Goal: Transaction & Acquisition: Purchase product/service

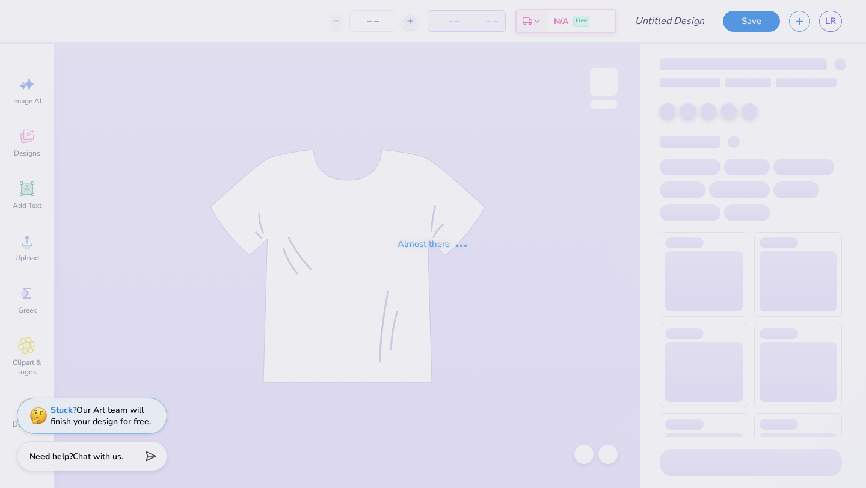
type input "Alpha Gam"
type input "33"
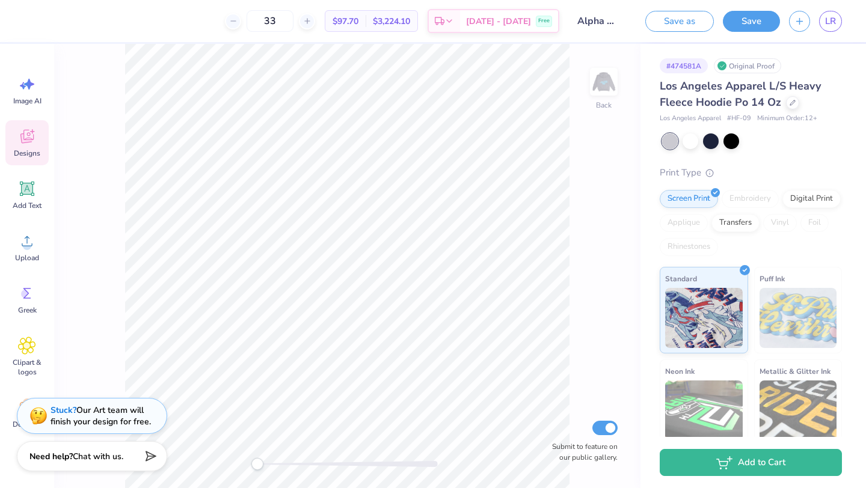
click at [36, 144] on div "Designs" at bounding box center [26, 142] width 43 height 45
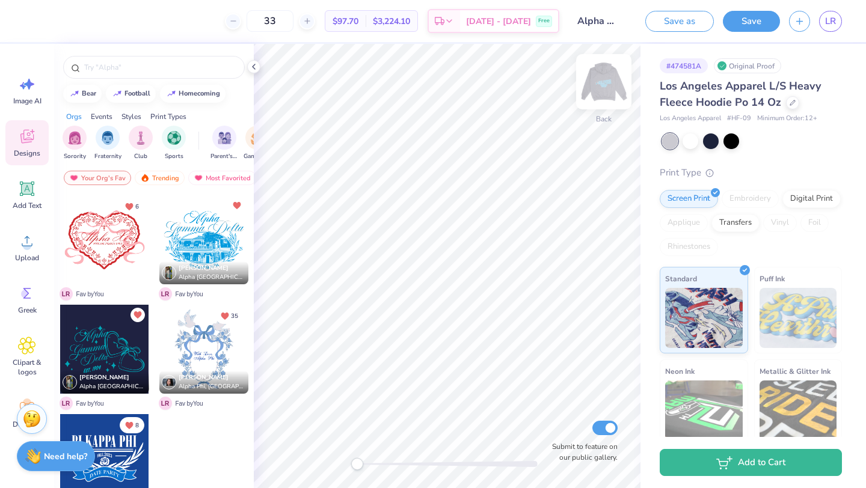
click at [604, 84] on img at bounding box center [604, 82] width 48 height 48
click at [602, 79] on img at bounding box center [604, 82] width 48 height 48
click at [605, 82] on img at bounding box center [604, 82] width 48 height 48
click at [593, 91] on img at bounding box center [604, 82] width 48 height 48
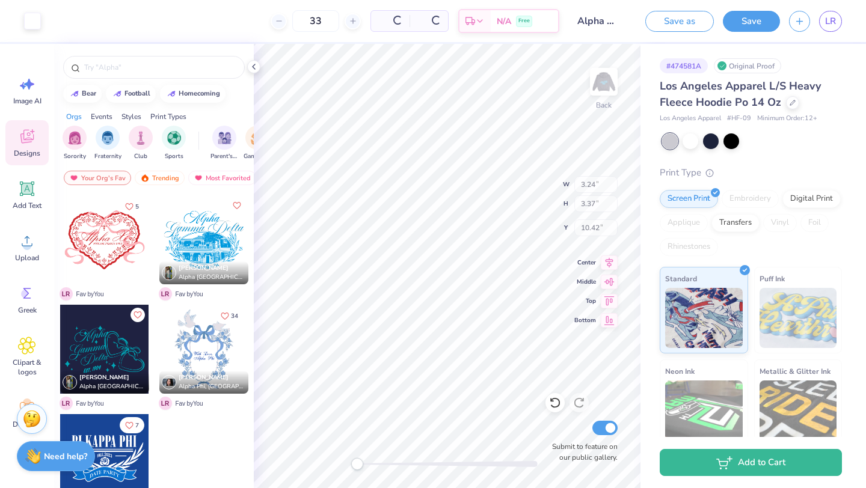
type input "3.24"
type input "3.37"
type input "10.42"
type input "2.02"
type input "2.10"
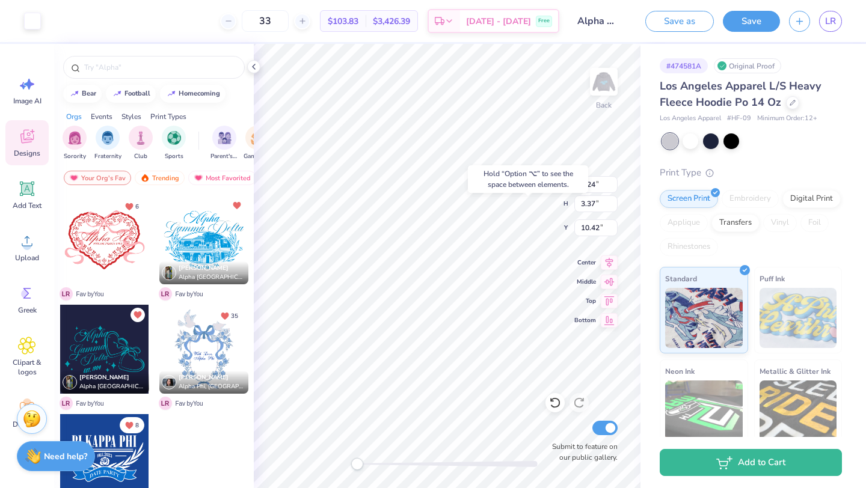
type input "11.10"
type input "3.24"
type input "3.37"
type input "5.76"
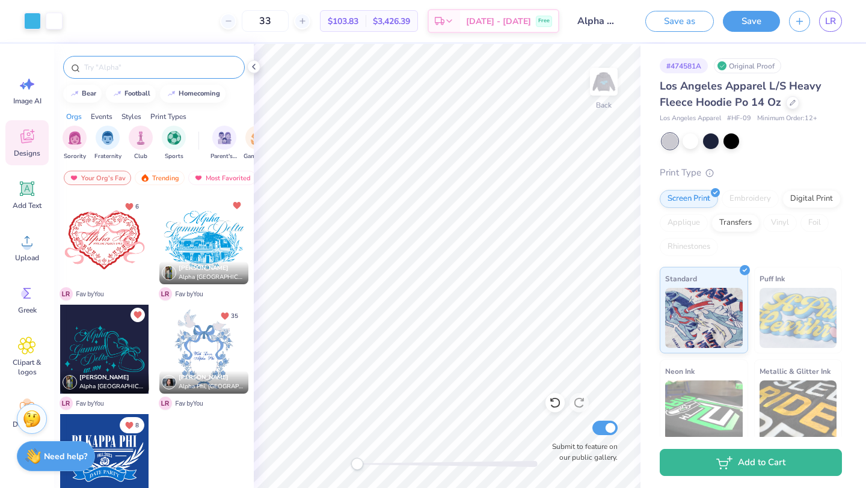
click at [146, 67] on input "text" at bounding box center [160, 67] width 154 height 12
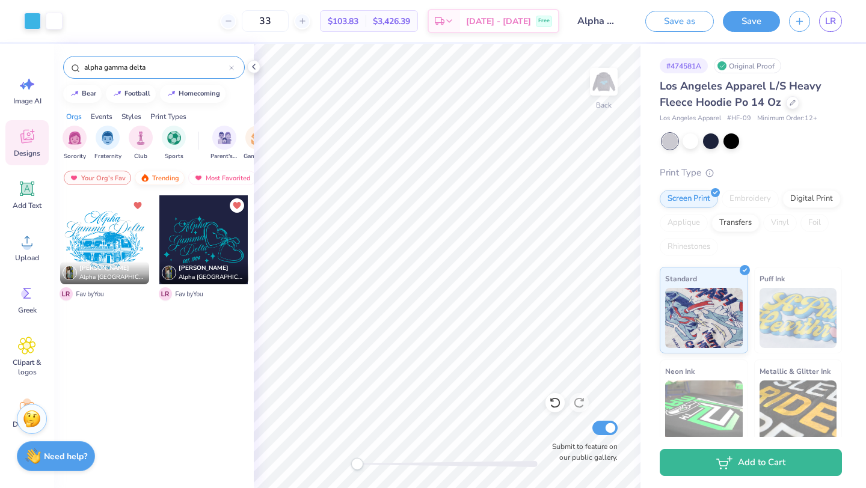
type input "alpha gamma delta"
click at [166, 177] on div "Trending" at bounding box center [160, 178] width 50 height 14
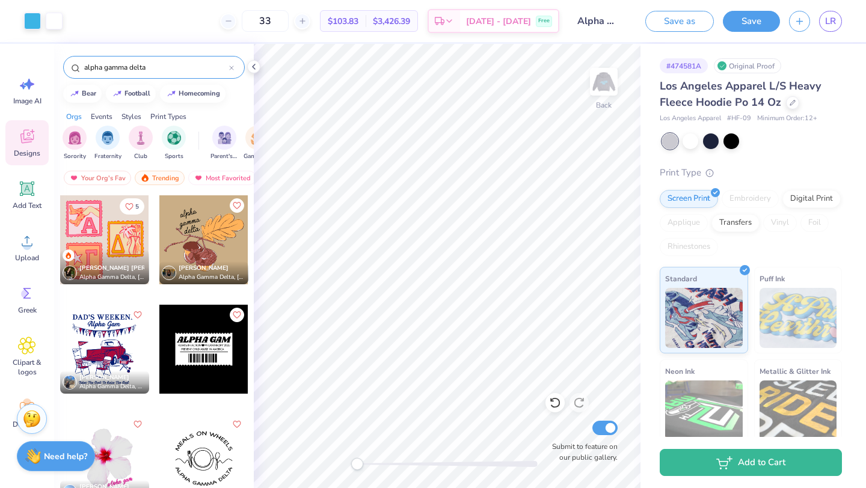
click at [88, 225] on div at bounding box center [104, 239] width 89 height 89
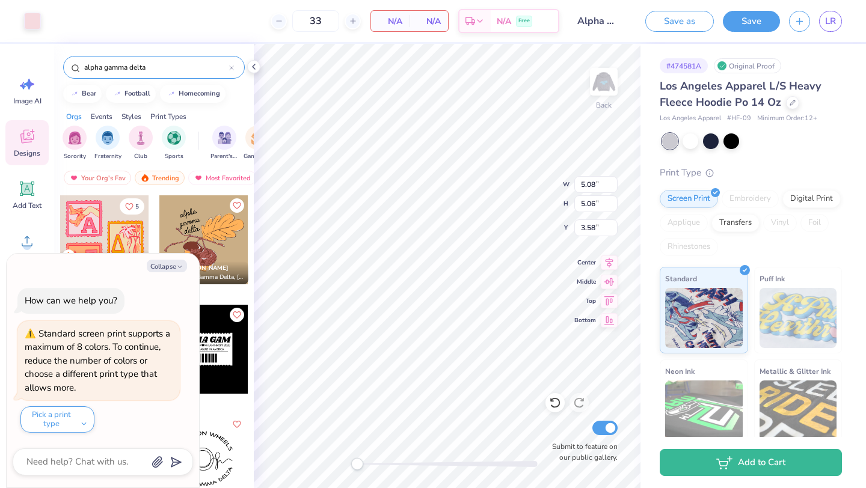
type textarea "x"
type input "2.59"
type input "2.14"
type input "5.19"
type textarea "x"
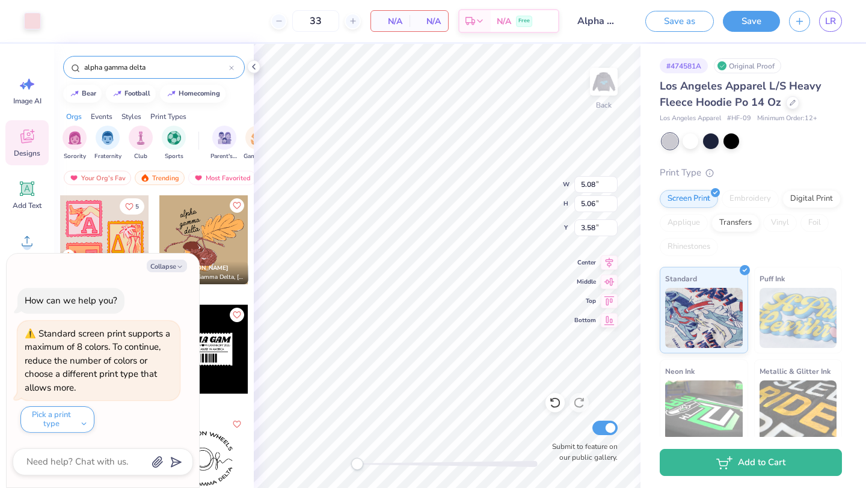
type input "4.97"
type input "3.56"
type input "3.81"
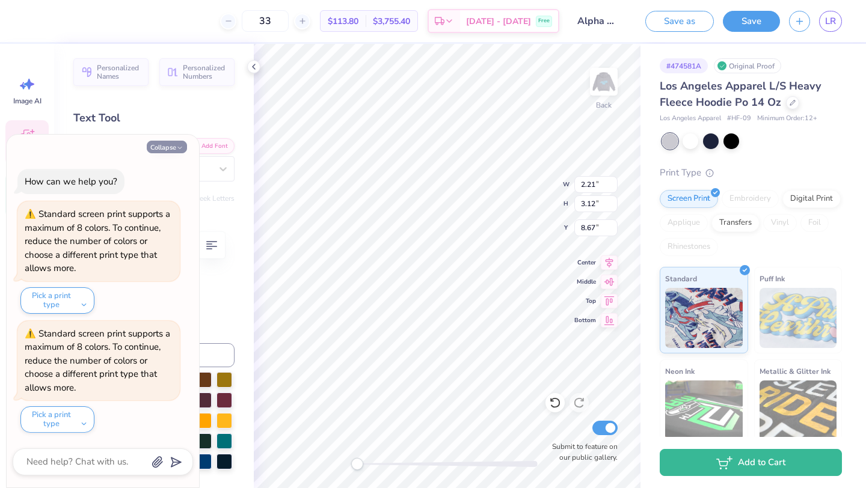
click at [161, 149] on button "Collapse" at bounding box center [167, 147] width 40 height 13
type textarea "x"
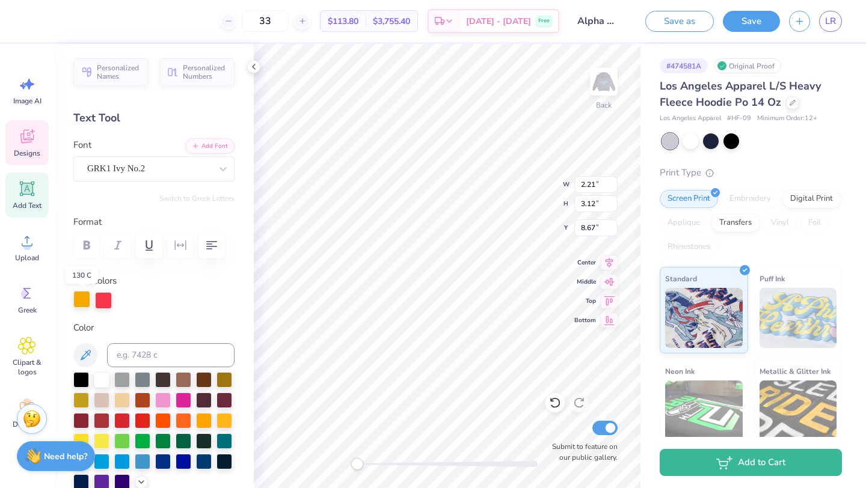
click at [83, 301] on div at bounding box center [81, 299] width 17 height 17
click at [118, 464] on div at bounding box center [122, 461] width 16 height 16
click at [100, 383] on div at bounding box center [102, 379] width 16 height 16
click at [118, 464] on div at bounding box center [122, 461] width 16 height 16
click at [101, 382] on div at bounding box center [102, 379] width 16 height 16
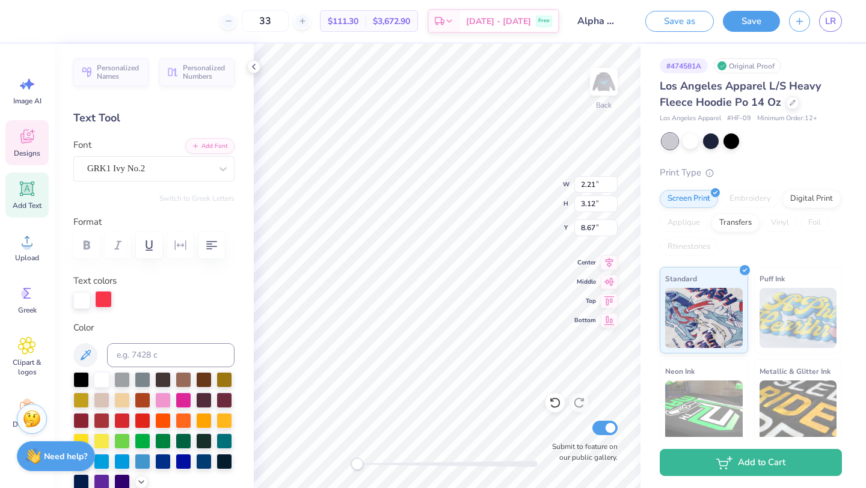
click at [104, 296] on div at bounding box center [103, 299] width 17 height 17
click at [117, 461] on div at bounding box center [122, 461] width 16 height 16
type input "2.68"
type input "2.62"
type input "5.86"
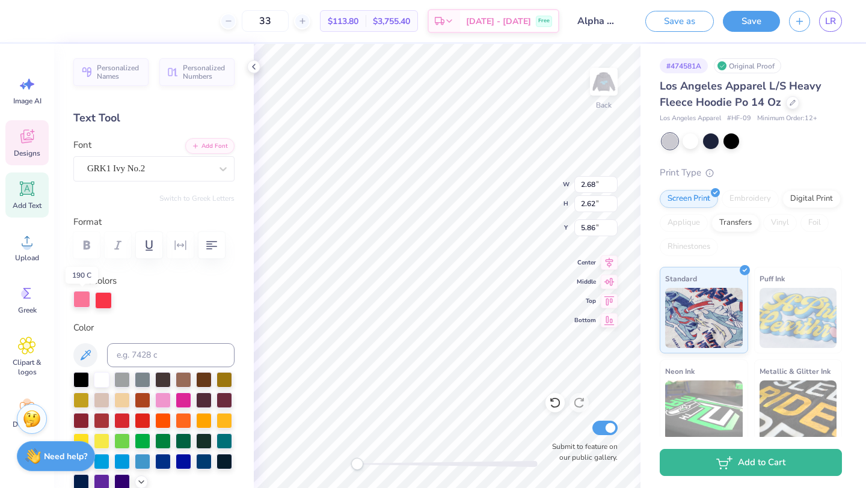
click at [76, 304] on div at bounding box center [81, 299] width 17 height 17
click at [102, 379] on div at bounding box center [102, 379] width 16 height 16
click at [104, 304] on div at bounding box center [103, 299] width 17 height 17
click at [124, 466] on div at bounding box center [122, 461] width 16 height 16
type input "1.91"
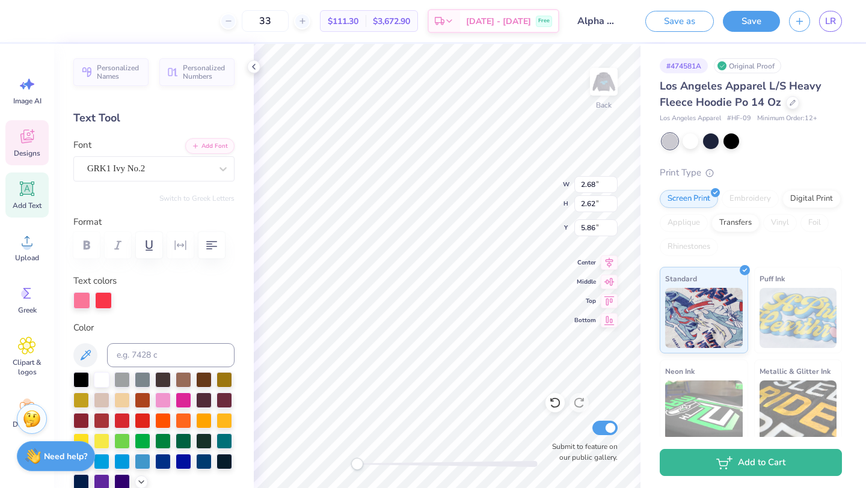
type input "3.13"
type input "11.13"
click at [85, 302] on div at bounding box center [81, 299] width 17 height 17
click at [105, 376] on div at bounding box center [102, 379] width 16 height 16
click at [105, 301] on div at bounding box center [103, 299] width 17 height 17
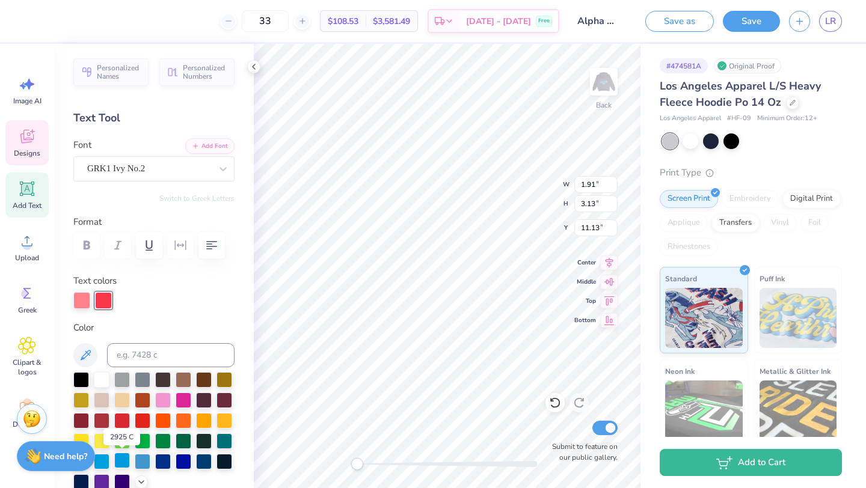
click at [127, 462] on div at bounding box center [122, 461] width 16 height 16
type input "2.68"
type input "2.62"
type input "5.86"
type input "2.21"
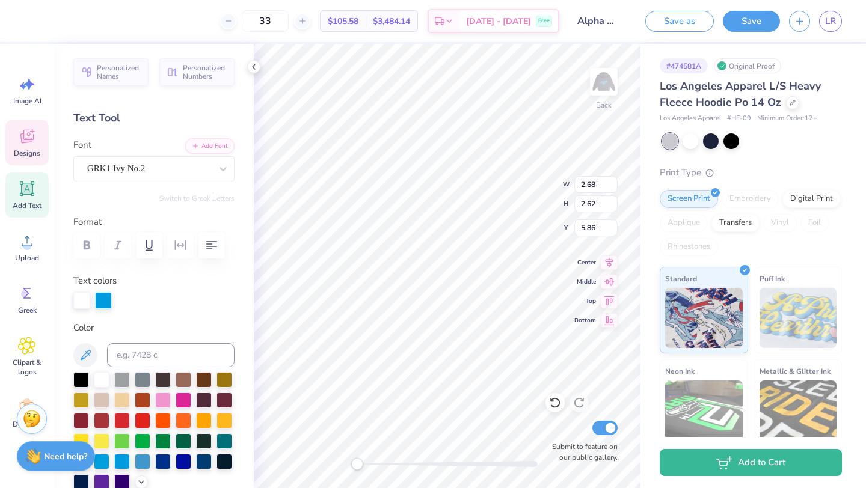
type input "3.12"
type input "8.67"
type input "1.91"
type input "3.13"
type input "11.13"
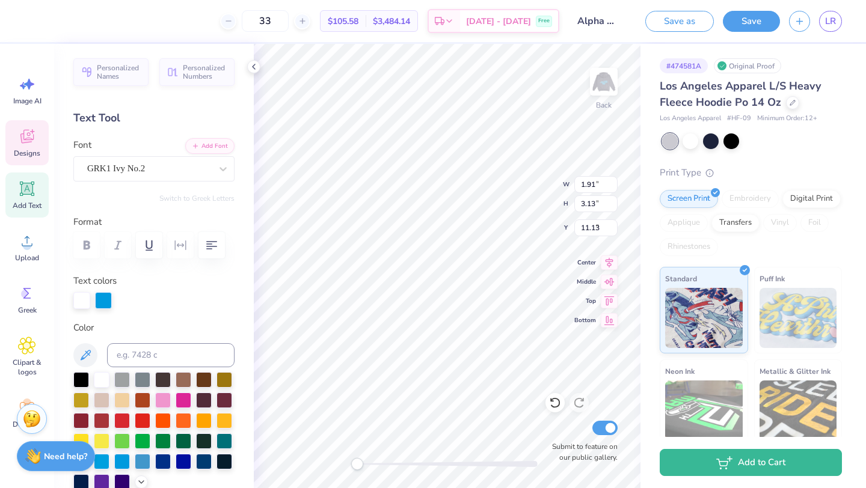
type input "1.12"
type input "1.58"
type input "4.49"
type input "1.37"
type input "1.34"
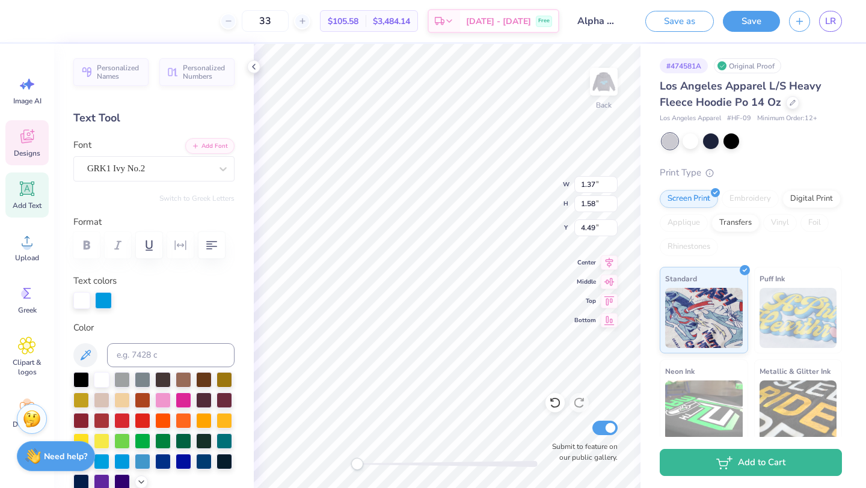
type input "4.71"
type input "1.12"
type input "1.58"
type input "4.55"
click at [599, 186] on input "1.12" at bounding box center [595, 184] width 43 height 17
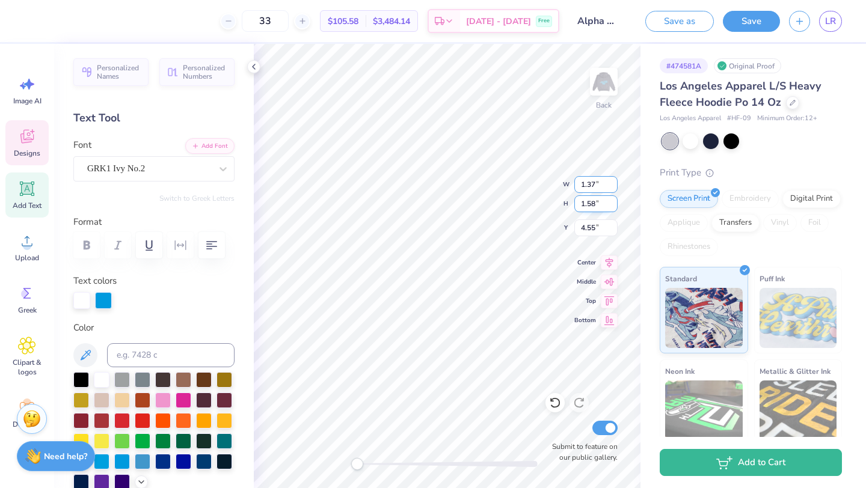
type input "1.37"
click at [596, 202] on input "1.58" at bounding box center [595, 203] width 43 height 17
type input "1.34"
click at [529, 204] on div "Back W 1.37 1.37 " H 1.34 1.34 " Y 4.55 4.55 " Center Middle Top Bottom Submit …" at bounding box center [447, 266] width 387 height 444
click at [594, 187] on input "1.20" at bounding box center [595, 184] width 43 height 17
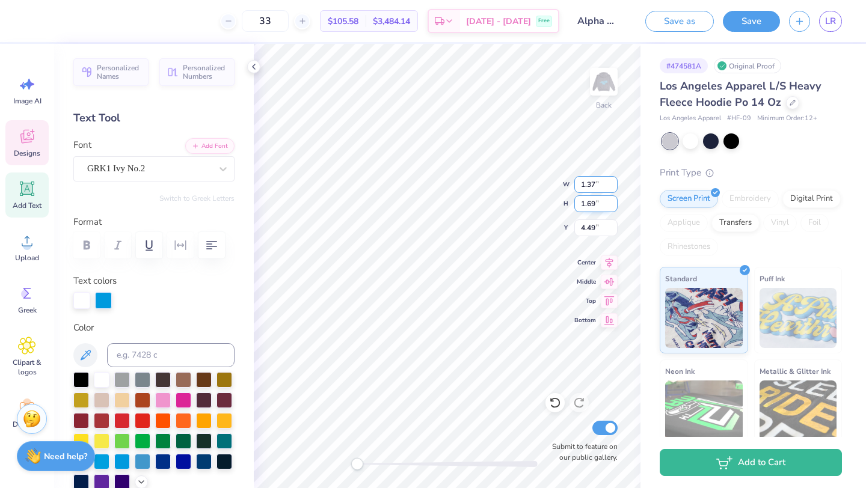
type input "1.37"
click at [595, 205] on input "1.69" at bounding box center [595, 203] width 43 height 17
type input "1.34"
type input "0.89"
type input "1.46"
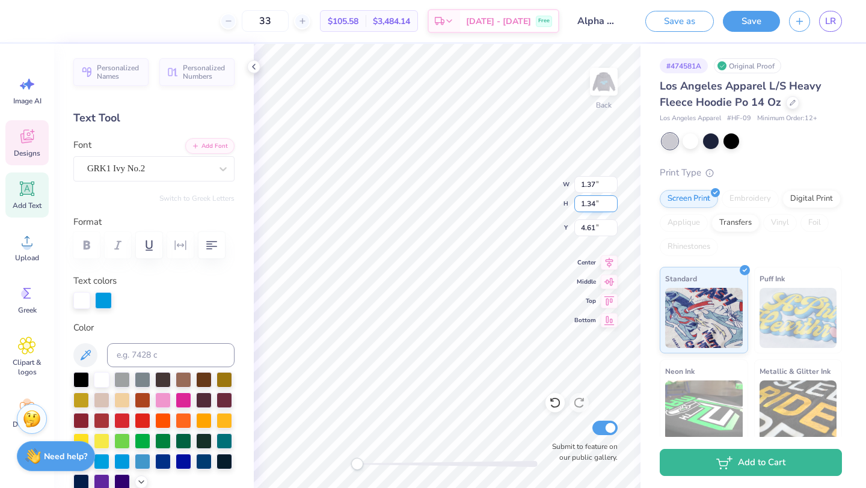
type input "4.61"
drag, startPoint x: 595, startPoint y: 185, endPoint x: 575, endPoint y: 185, distance: 19.8
click at [575, 185] on input "0.89" at bounding box center [595, 184] width 43 height 17
type input "1.37"
click at [595, 206] on input "1.46" at bounding box center [595, 203] width 43 height 17
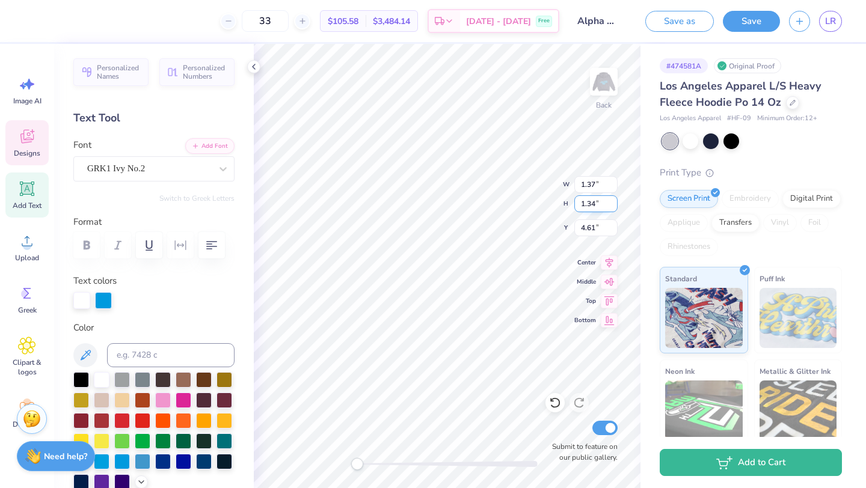
type input "1.34"
click at [593, 186] on input "1.79" at bounding box center [595, 184] width 43 height 17
type input "1.37"
drag, startPoint x: 595, startPoint y: 204, endPoint x: 581, endPoint y: 204, distance: 13.2
click at [581, 204] on input "2.93" at bounding box center [595, 203] width 43 height 17
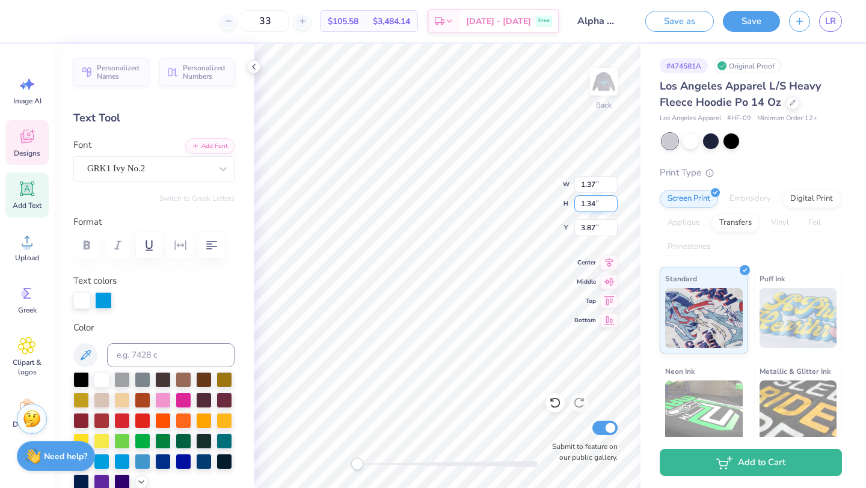
type input "1.34"
drag, startPoint x: 595, startPoint y: 188, endPoint x: 581, endPoint y: 186, distance: 13.9
click at [581, 186] on input "0.22" at bounding box center [595, 184] width 43 height 17
type input "1.37"
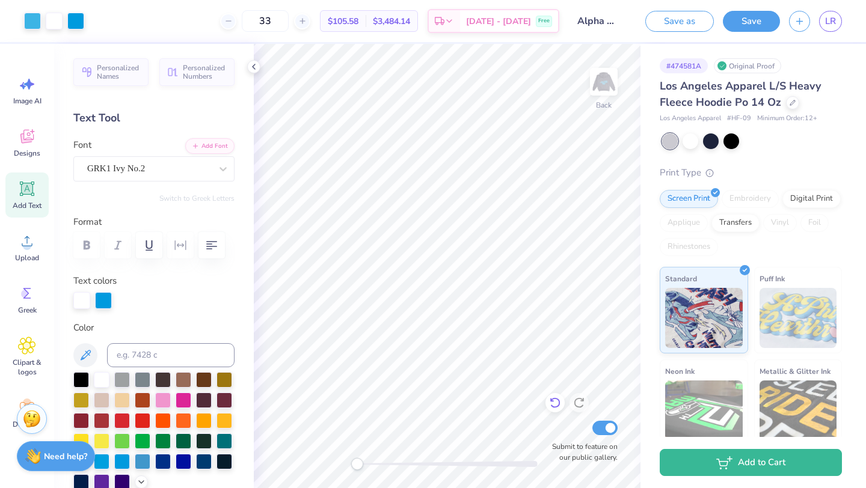
click at [555, 402] on icon at bounding box center [555, 403] width 12 height 12
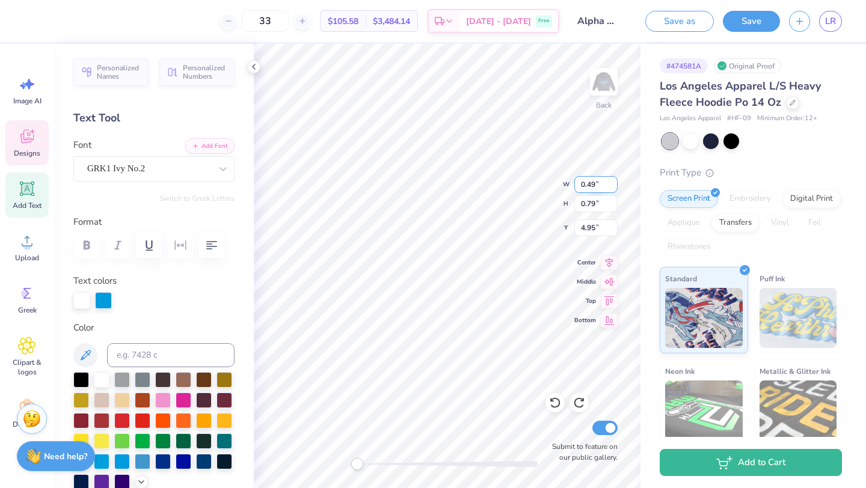
click at [611, 182] on input "0.49" at bounding box center [595, 184] width 43 height 17
click at [611, 182] on input "0.5" at bounding box center [595, 184] width 43 height 17
click at [611, 182] on input "0.51" at bounding box center [595, 184] width 43 height 17
click at [610, 181] on input "1.06" at bounding box center [595, 184] width 43 height 17
click at [610, 181] on input "1.07" at bounding box center [595, 184] width 43 height 17
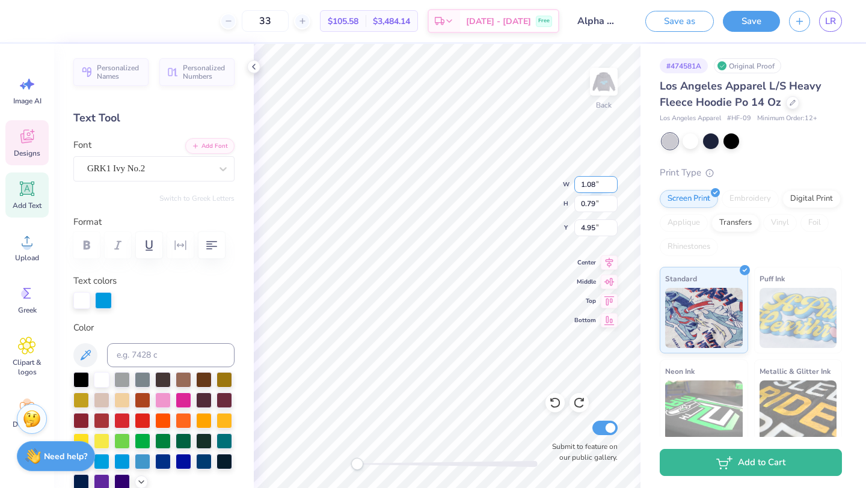
click at [610, 181] on input "1.08" at bounding box center [595, 184] width 43 height 17
click at [610, 181] on input "1.09" at bounding box center [595, 184] width 43 height 17
click at [610, 181] on input "1.1" at bounding box center [595, 184] width 43 height 17
click at [610, 181] on input "1.11" at bounding box center [595, 184] width 43 height 17
click at [610, 181] on input "1.12" at bounding box center [595, 184] width 43 height 17
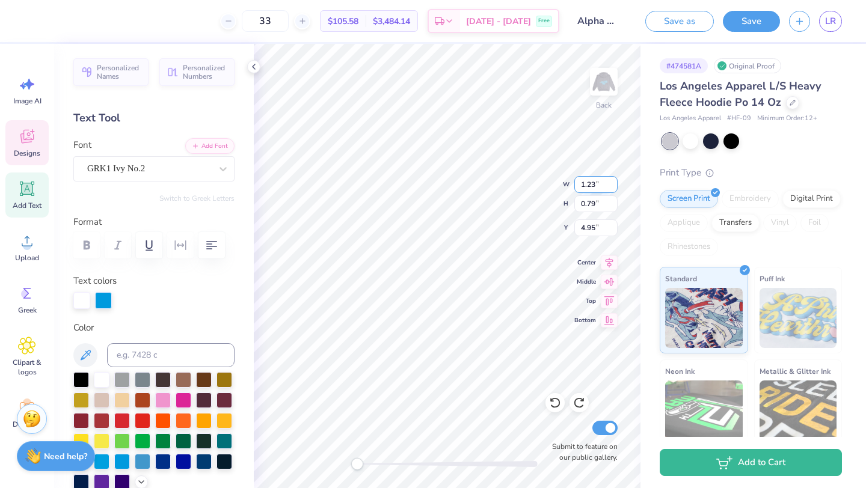
click at [610, 181] on input "1.23" at bounding box center [595, 184] width 43 height 17
click at [610, 181] on input "1.24" at bounding box center [595, 184] width 43 height 17
click at [610, 181] on input "1.25" at bounding box center [595, 184] width 43 height 17
click at [610, 181] on input "1.26" at bounding box center [595, 184] width 43 height 17
click at [610, 181] on input "1.27" at bounding box center [595, 184] width 43 height 17
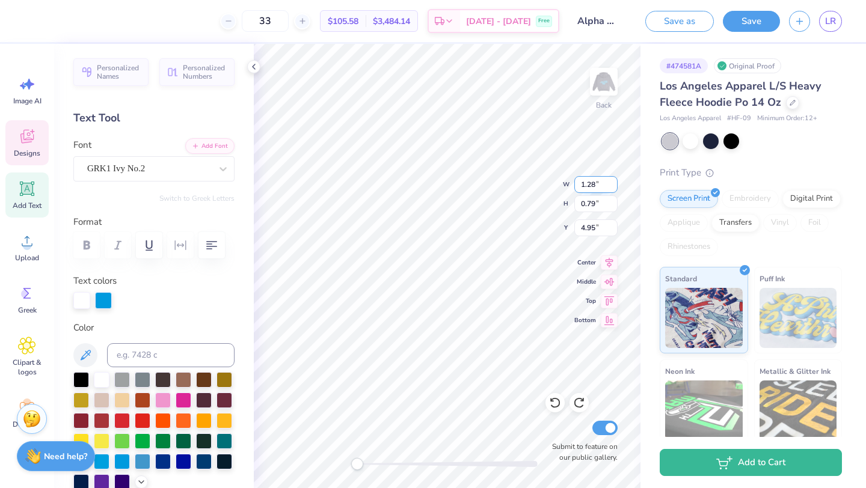
click at [610, 181] on input "1.28" at bounding box center [595, 184] width 43 height 17
click at [610, 181] on input "1.36" at bounding box center [595, 184] width 43 height 17
type input "1.37"
click at [610, 181] on input "1.37" at bounding box center [595, 184] width 43 height 17
click at [612, 201] on input "1.16" at bounding box center [595, 203] width 43 height 17
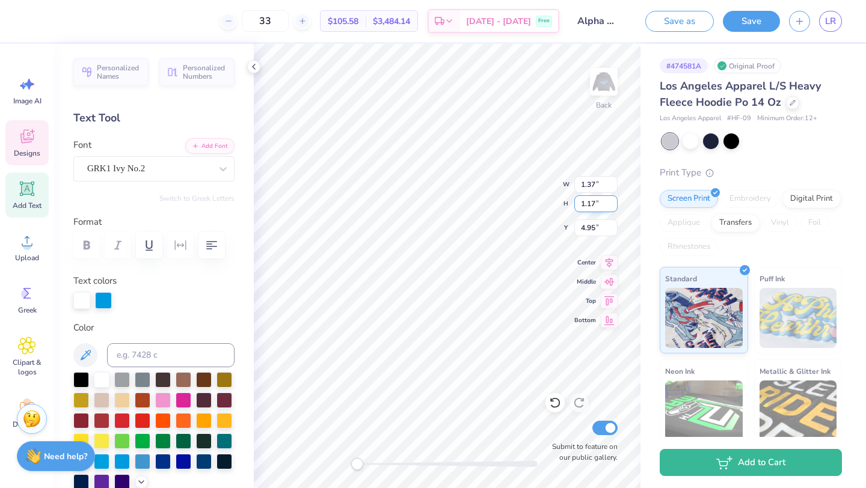
click at [612, 201] on input "1.17" at bounding box center [595, 203] width 43 height 17
click at [612, 201] on input "1.18" at bounding box center [595, 203] width 43 height 17
click at [612, 201] on input "1.19" at bounding box center [595, 203] width 43 height 17
type input "1.34"
click at [612, 201] on input "1.34" at bounding box center [595, 203] width 43 height 17
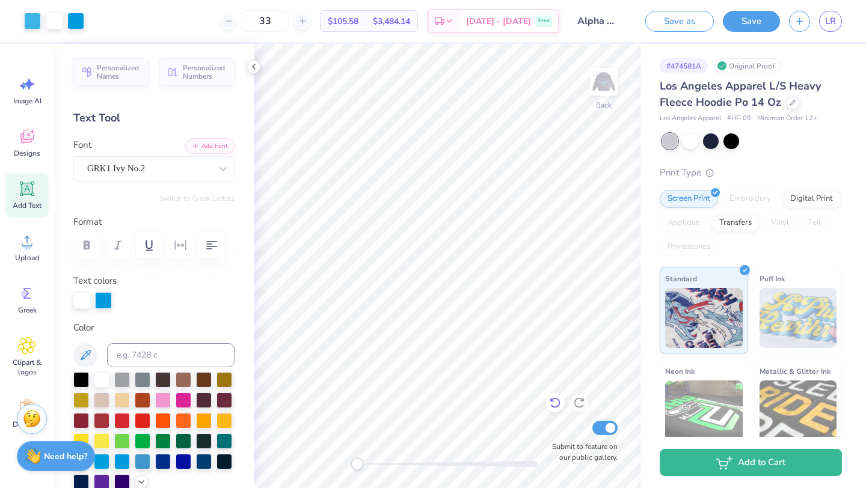
click at [553, 402] on icon at bounding box center [552, 400] width 2 height 2
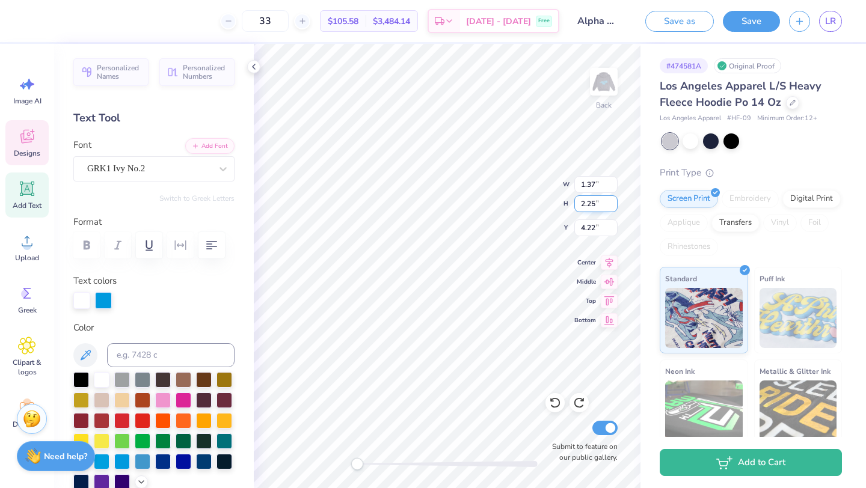
drag, startPoint x: 595, startPoint y: 205, endPoint x: 582, endPoint y: 205, distance: 13.2
click at [582, 205] on input "2.25" at bounding box center [595, 203] width 43 height 17
type input "1.34"
click at [517, 200] on div "Back W 0.78 0.78 " H 1.27 1.27 " Y 4.80 4.80 " Center Middle Top Bottom Submit …" at bounding box center [447, 266] width 387 height 444
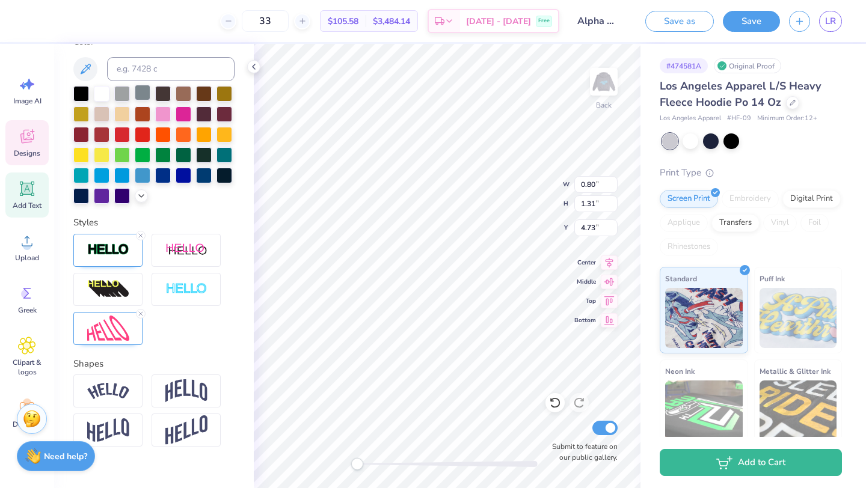
scroll to position [305, 0]
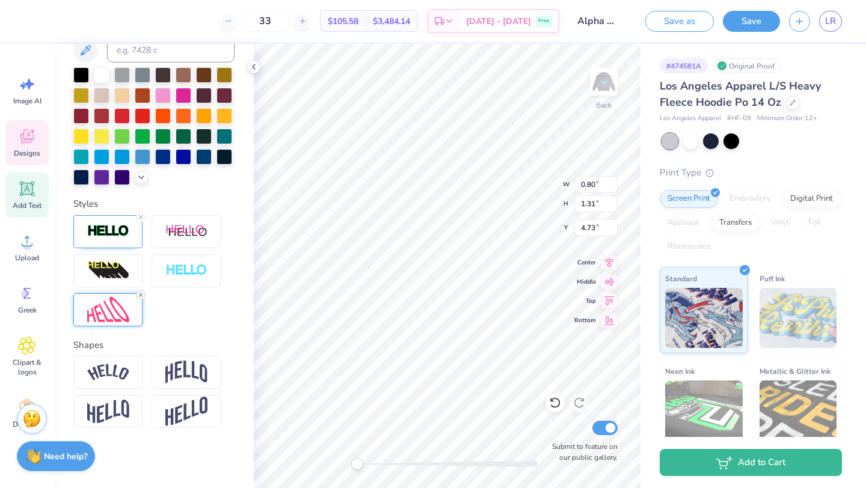
click at [140, 298] on icon at bounding box center [140, 295] width 7 height 7
drag, startPoint x: 593, startPoint y: 186, endPoint x: 579, endPoint y: 185, distance: 14.4
click at [579, 185] on input "0.80" at bounding box center [595, 184] width 43 height 17
type input "1.37"
drag, startPoint x: 596, startPoint y: 204, endPoint x: 581, endPoint y: 204, distance: 14.4
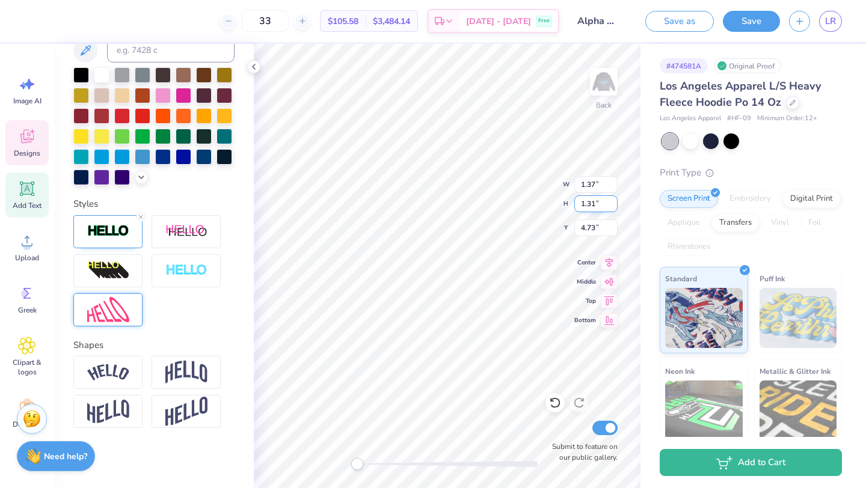
click at [581, 204] on input "1.31" at bounding box center [595, 203] width 43 height 17
type input "1.34"
type input "3.24"
type input "3.37"
type input "6.02"
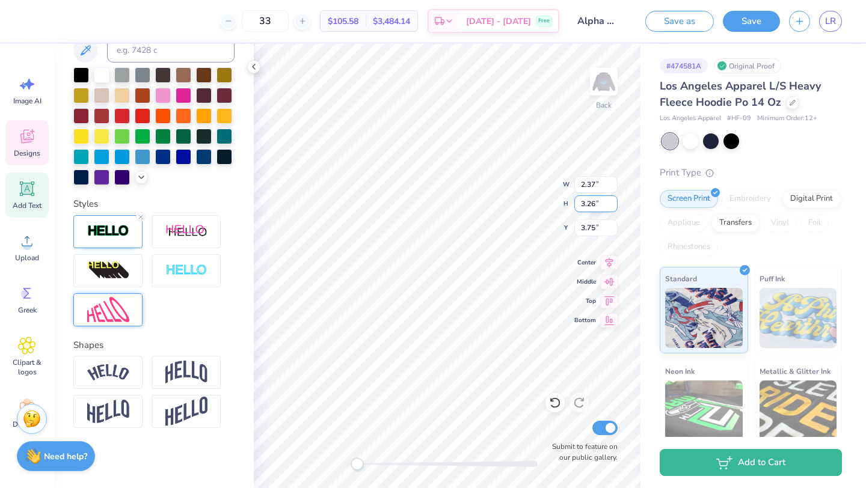
drag, startPoint x: 595, startPoint y: 206, endPoint x: 575, endPoint y: 203, distance: 20.0
click at [575, 204] on input "3.26" at bounding box center [595, 203] width 43 height 17
type input "1.34"
type input "1.37"
type input "4.79"
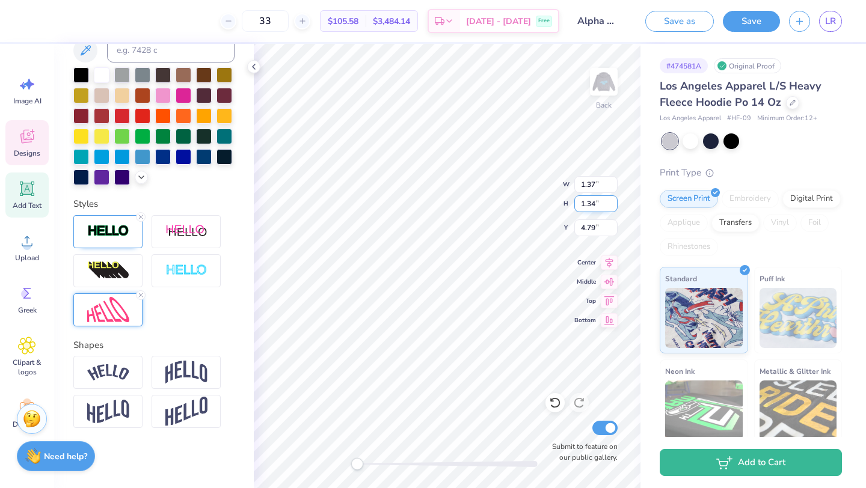
type input "0.40"
type input "0.55"
type input "5.10"
click at [614, 201] on input "1.11" at bounding box center [595, 203] width 43 height 17
click at [613, 202] on input "1.39" at bounding box center [595, 203] width 43 height 17
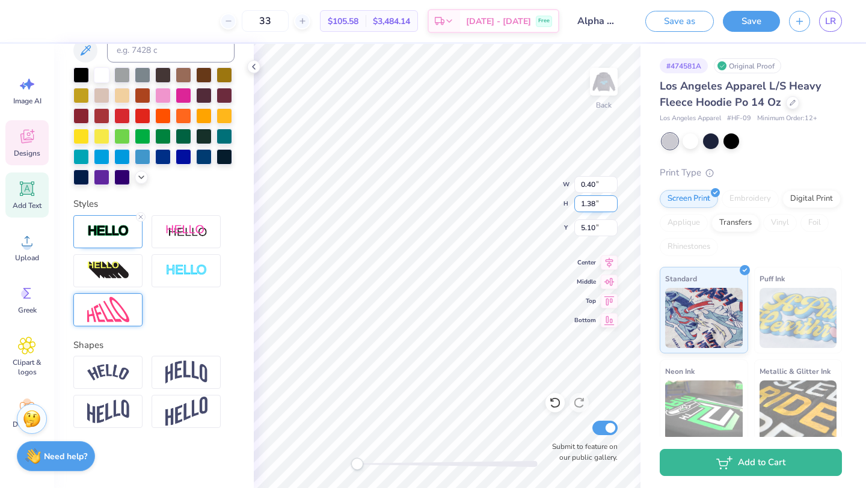
click at [613, 206] on input "1.38" at bounding box center [595, 203] width 43 height 17
click at [613, 206] on input "1.37" at bounding box center [595, 203] width 43 height 17
click at [613, 206] on input "1.36" at bounding box center [595, 203] width 43 height 17
click at [613, 206] on input "1.35" at bounding box center [595, 203] width 43 height 17
type input "1.34"
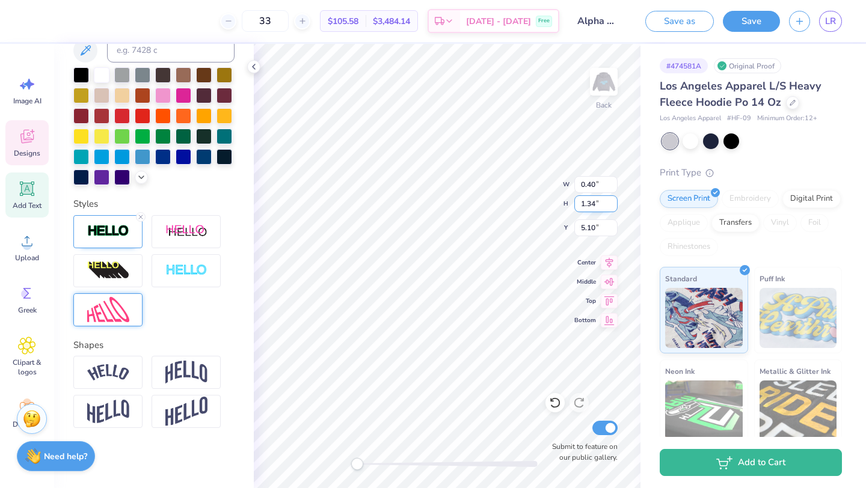
click at [613, 206] on input "1.34" at bounding box center [595, 203] width 43 height 17
click at [613, 180] on input "1.06" at bounding box center [595, 184] width 43 height 17
click at [613, 179] on input "1.35" at bounding box center [595, 184] width 43 height 17
click at [613, 179] on input "1.36" at bounding box center [595, 184] width 43 height 17
type input "1.37"
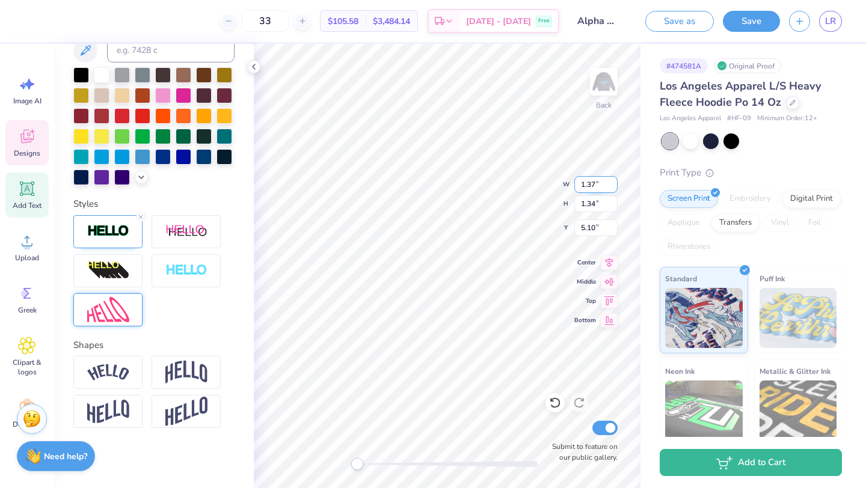
click at [613, 179] on input "1.37" at bounding box center [595, 184] width 43 height 17
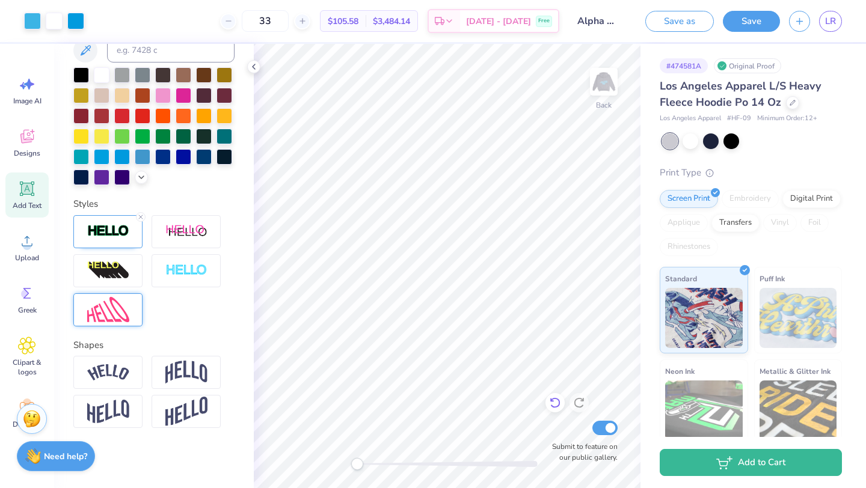
click at [554, 402] on icon at bounding box center [555, 403] width 12 height 12
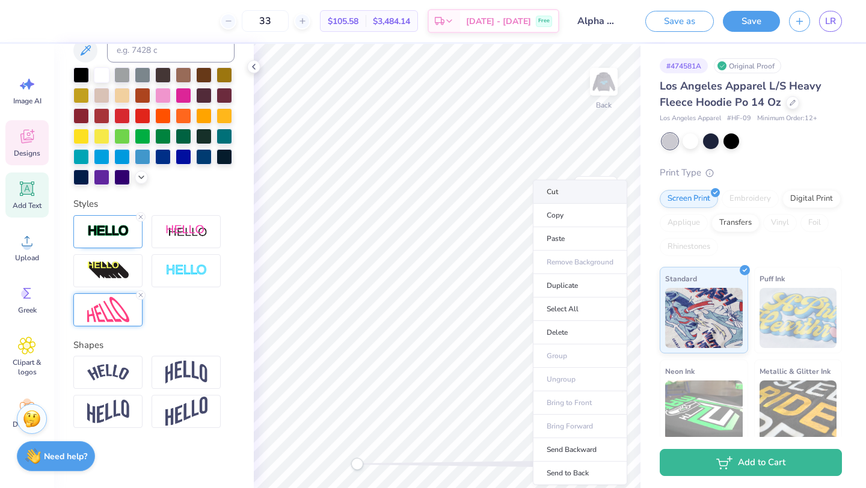
click at [508, 201] on div "Back W 1.24 1.24 " H 1.74 1.74 " Y 4.51 4.51 " Center Middle Top Bottom Submit …" at bounding box center [447, 266] width 387 height 444
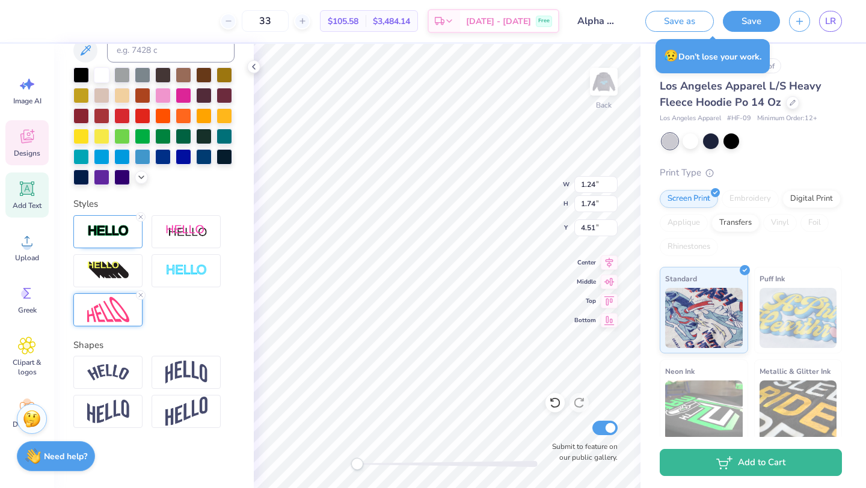
type input "0.97"
type input "1.34"
type input "4.71"
type input "1.37"
type input "4.79"
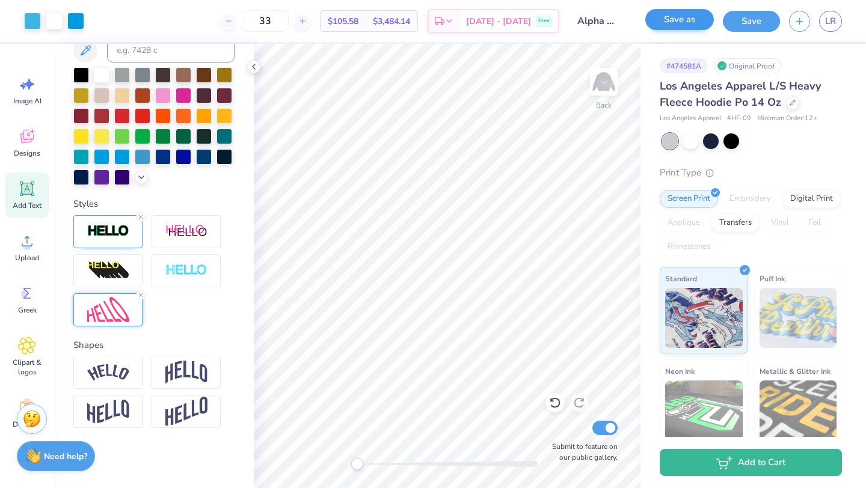
click at [676, 31] on div "Save as" at bounding box center [679, 21] width 69 height 21
click at [675, 20] on button "Save as" at bounding box center [679, 19] width 69 height 21
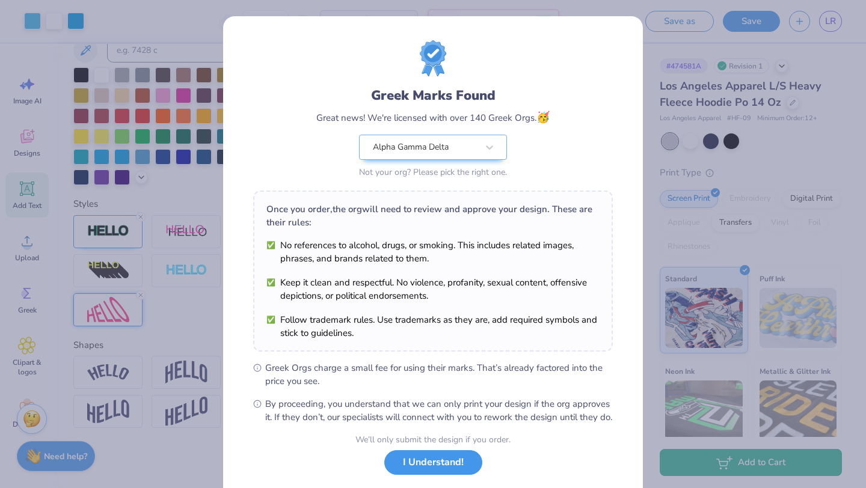
click at [449, 475] on button "I Understand!" at bounding box center [433, 462] width 98 height 25
